Goal: Transaction & Acquisition: Purchase product/service

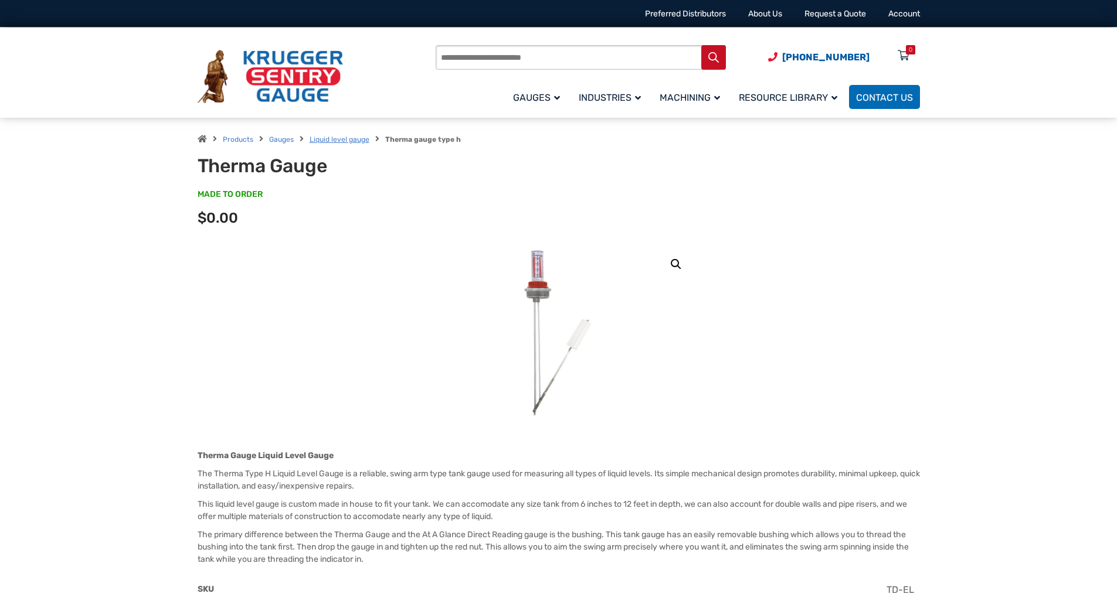
click at [338, 137] on link "Liquid level gauge" at bounding box center [339, 139] width 60 height 8
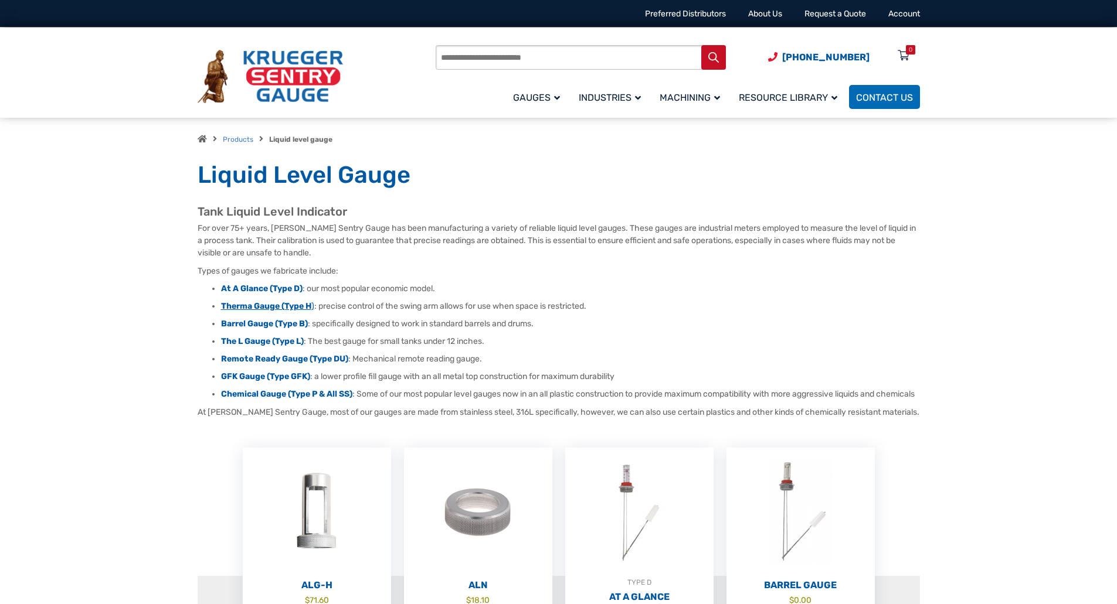
click at [276, 308] on strong "Therma Gauge (Type H" at bounding box center [266, 306] width 90 height 10
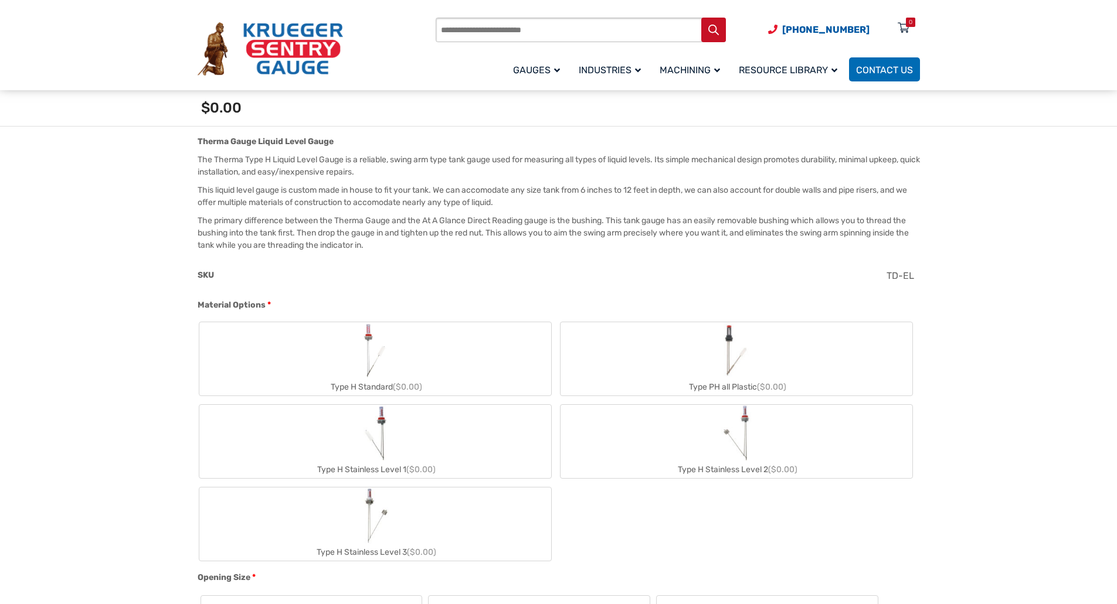
scroll to position [234, 0]
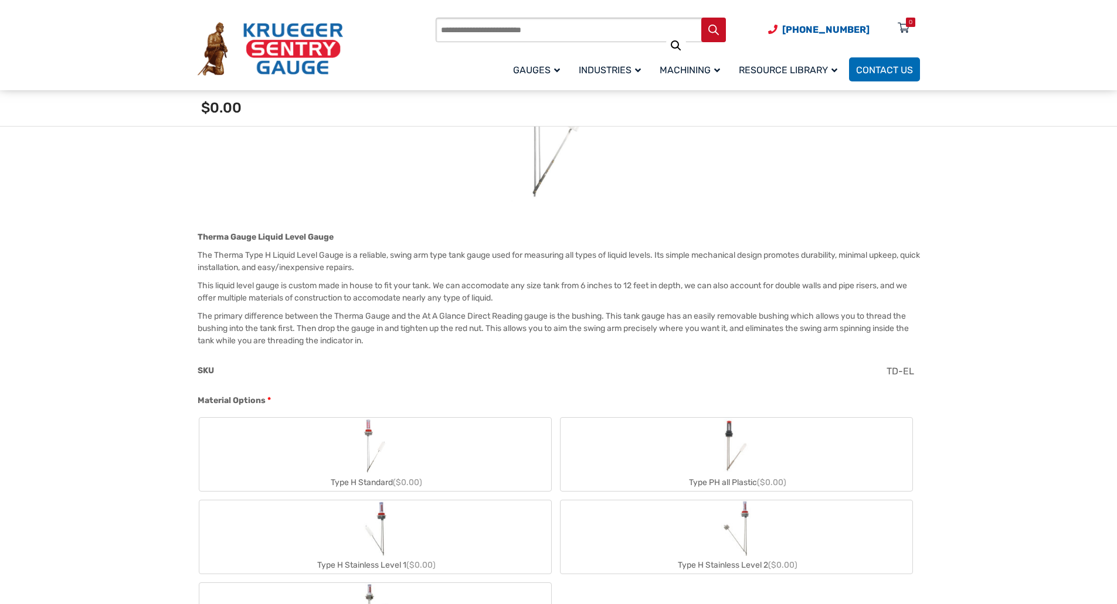
click at [391, 340] on p "The primary difference between the Therma Gauge and the At A Glance Direct Read…" at bounding box center [559, 328] width 722 height 37
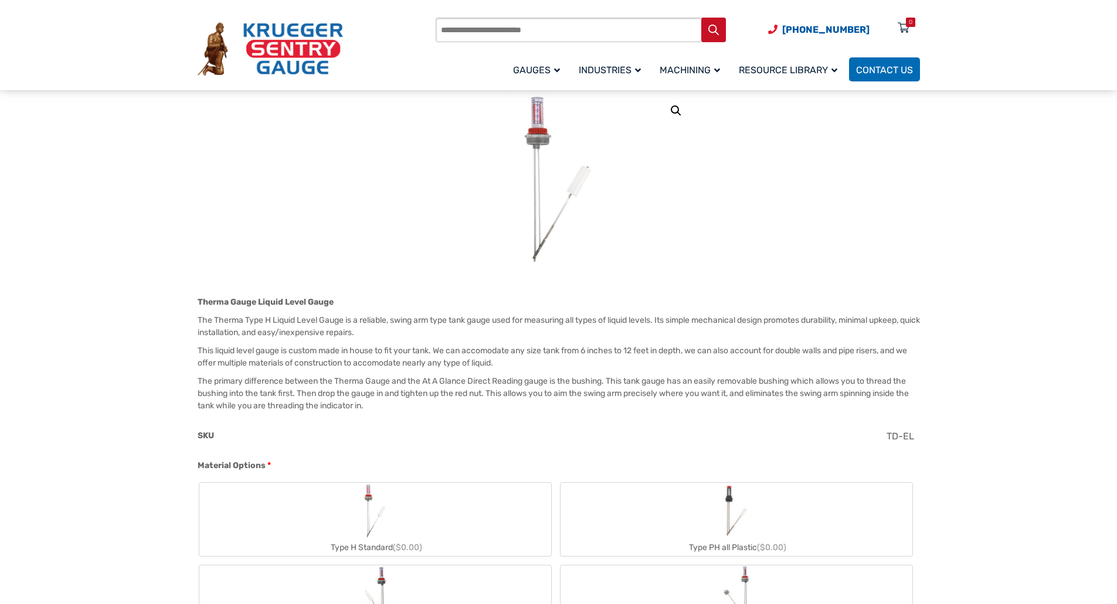
scroll to position [293, 0]
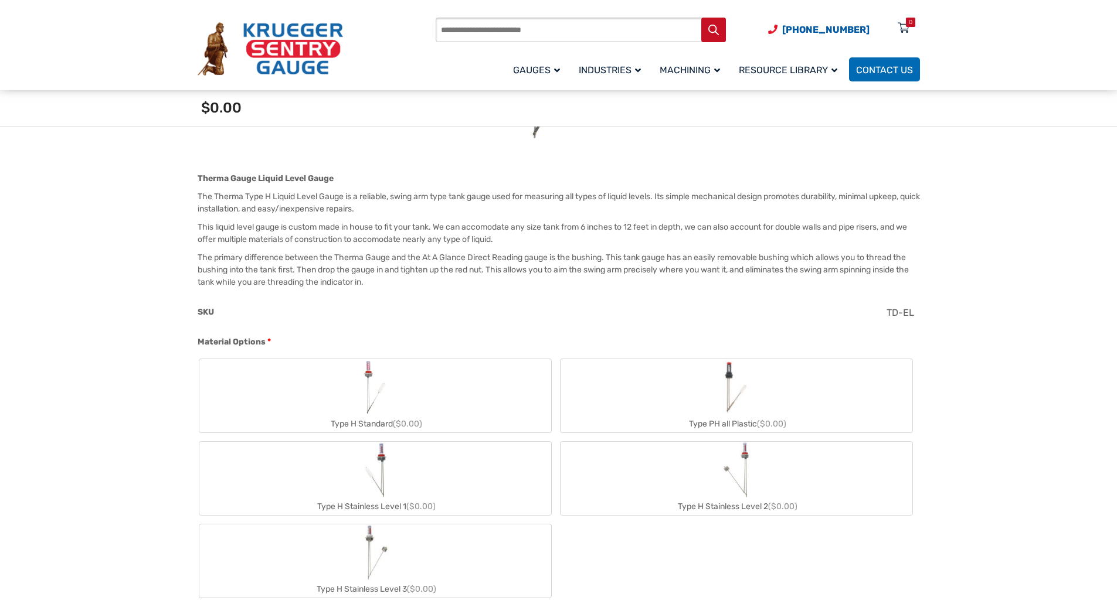
click at [354, 394] on label "Type H Standard ($0.00)" at bounding box center [375, 395] width 352 height 73
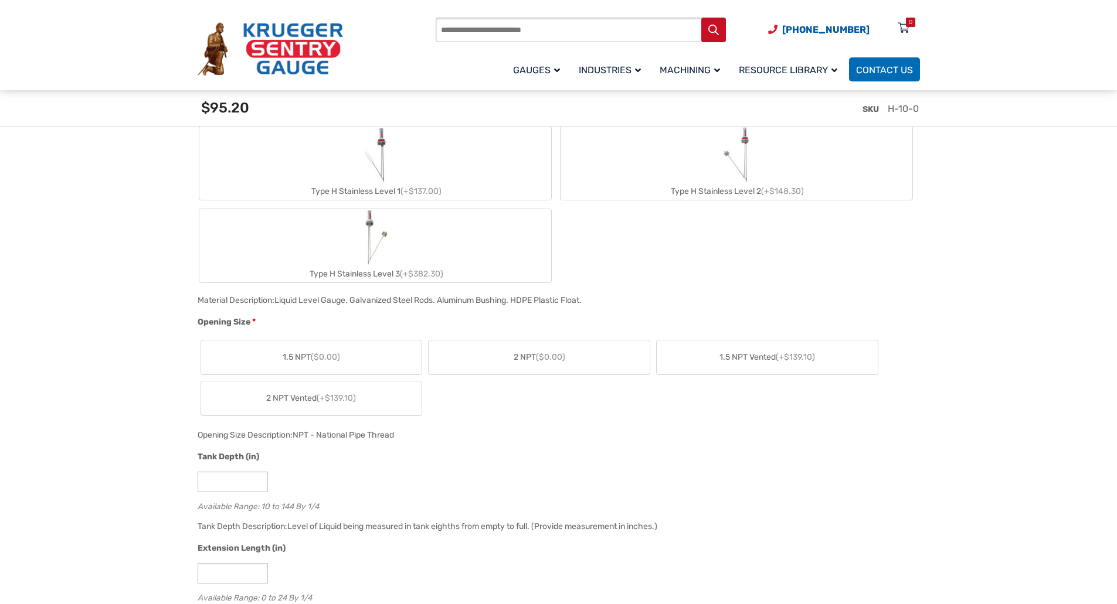
scroll to position [645, 0]
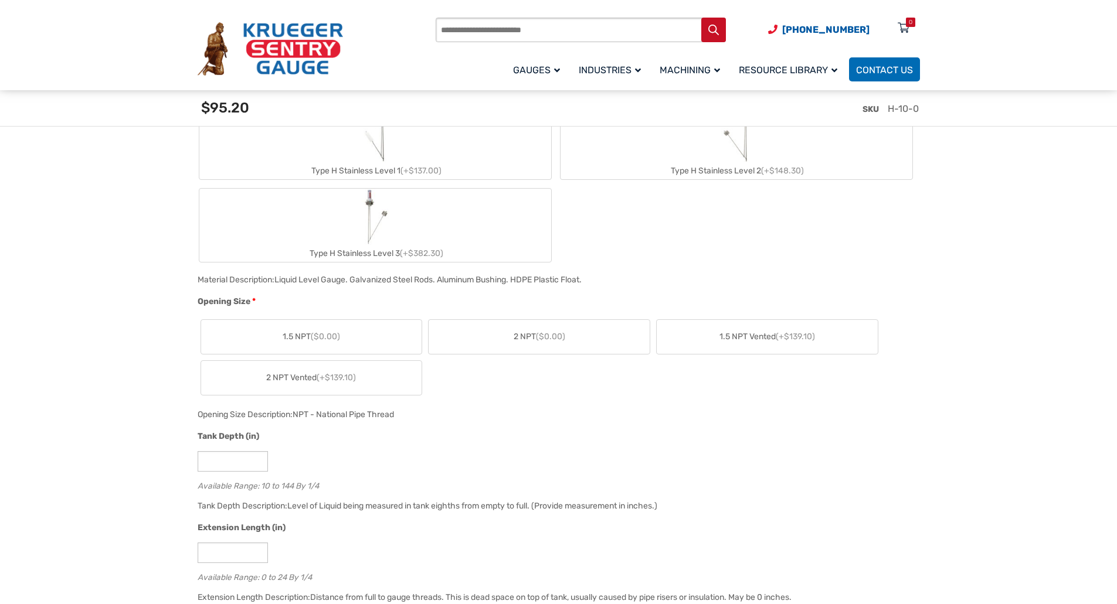
click at [532, 341] on span "2 NPT ($0.00)" at bounding box center [539, 337] width 52 height 12
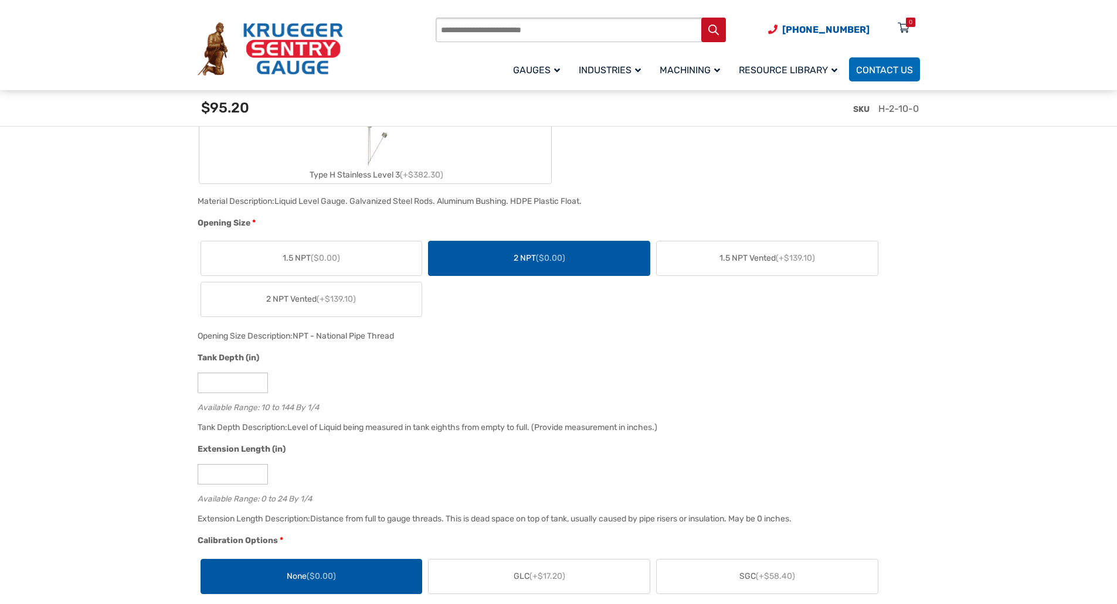
scroll to position [703, 0]
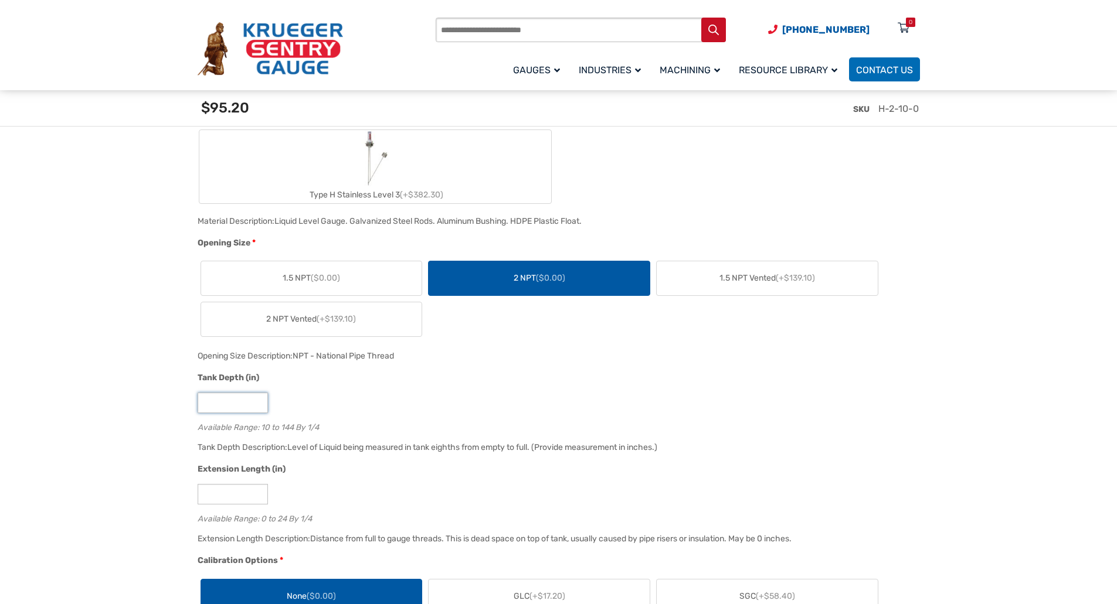
drag, startPoint x: 212, startPoint y: 404, endPoint x: 162, endPoint y: 406, distance: 49.9
type input "*****"
click at [217, 500] on input "*" at bounding box center [233, 494] width 70 height 21
drag, startPoint x: 222, startPoint y: 499, endPoint x: 168, endPoint y: 499, distance: 53.9
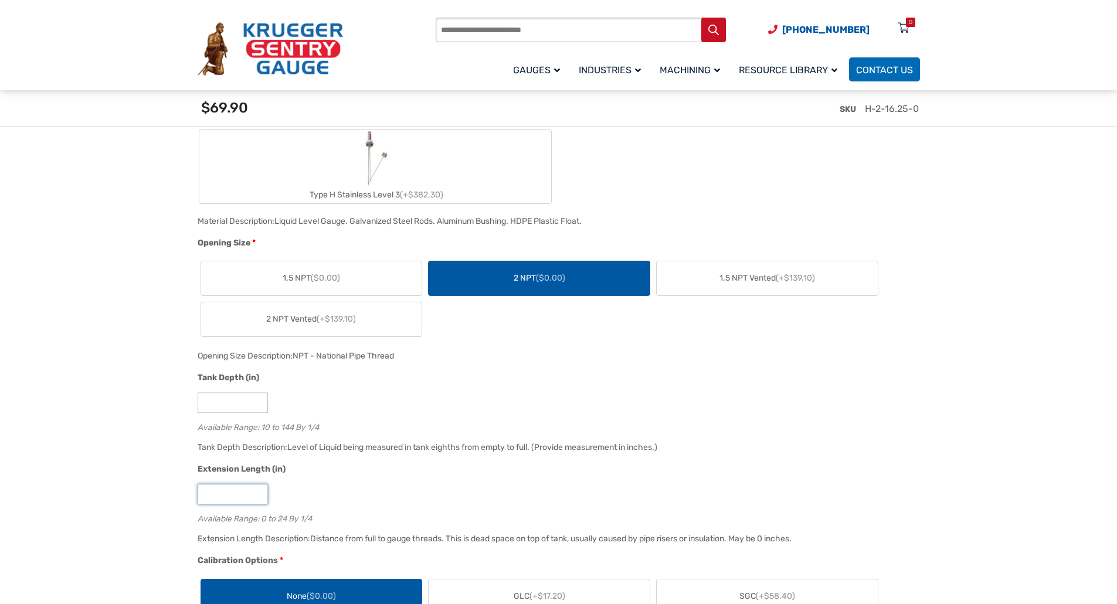
type input "*"
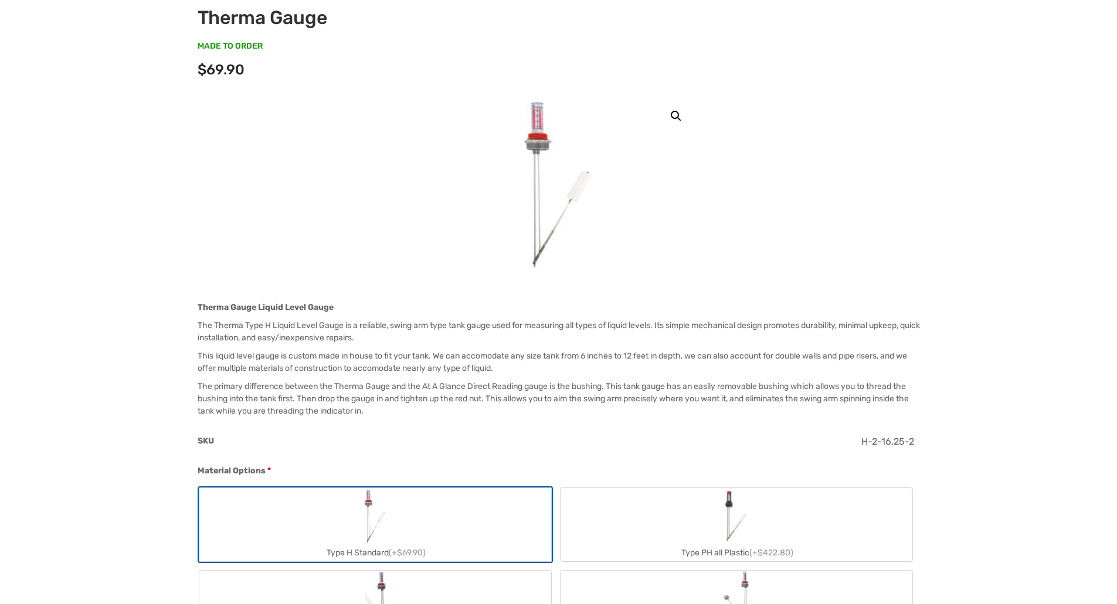
scroll to position [0, 0]
